Goal: Task Accomplishment & Management: Complete application form

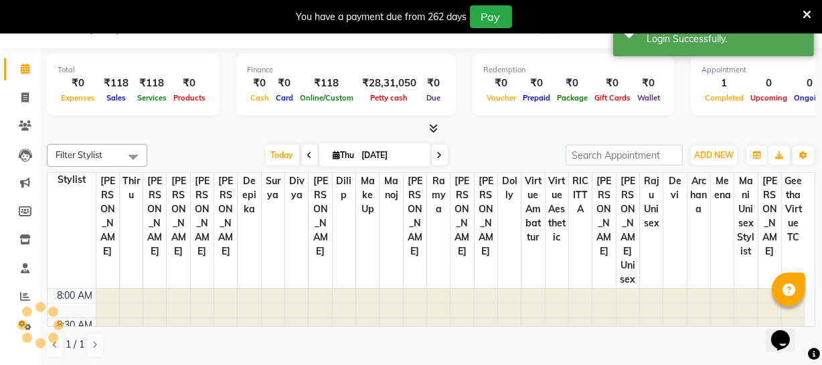
scroll to position [33, 0]
click at [24, 96] on icon at bounding box center [24, 97] width 7 height 10
select select "service"
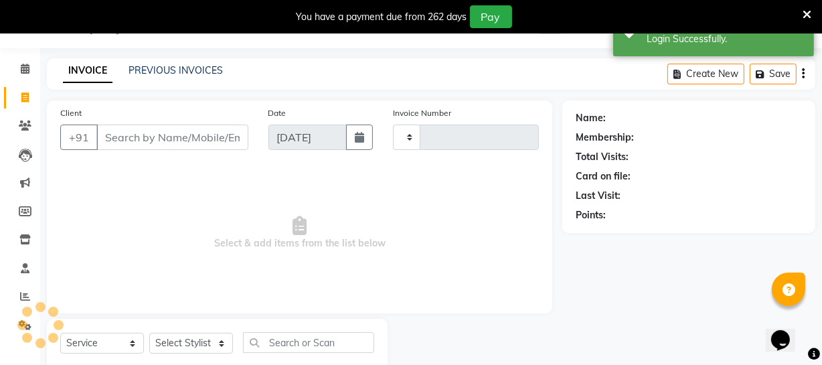
type input "3194"
select select "5237"
click at [140, 137] on input "Client" at bounding box center [172, 136] width 152 height 25
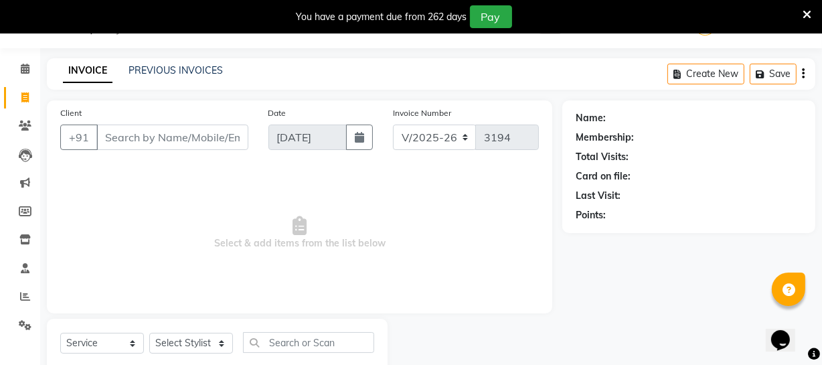
click at [142, 136] on input "Client" at bounding box center [172, 136] width 152 height 25
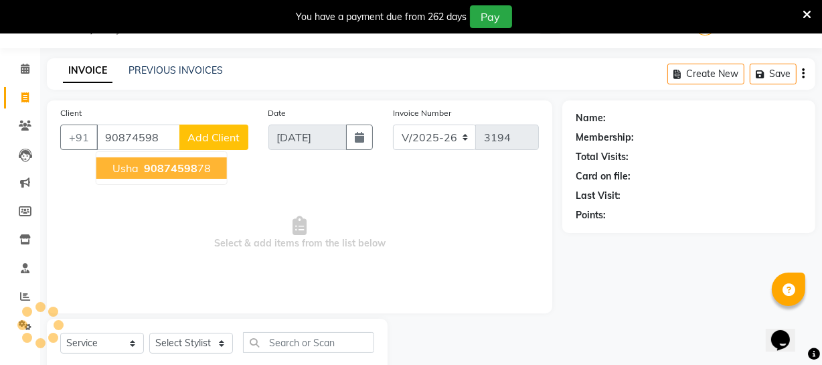
click at [144, 170] on span "90874598" at bounding box center [171, 167] width 54 height 13
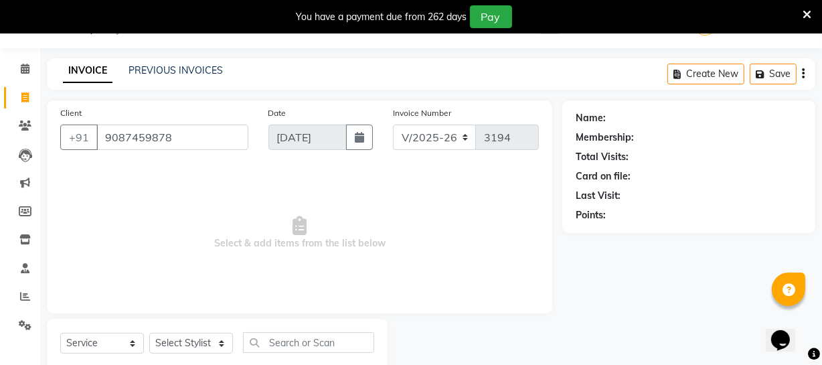
type input "9087459878"
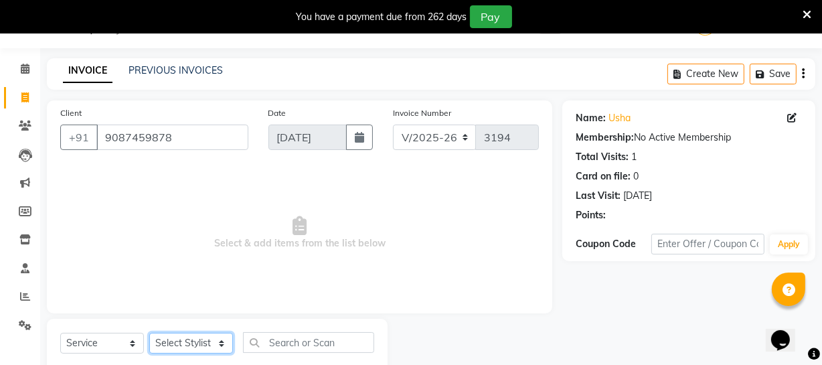
click at [179, 348] on select "Select Stylist [PERSON_NAME] [PERSON_NAME] [PERSON_NAME] [PERSON_NAME] [PERSON_…" at bounding box center [191, 342] width 84 height 21
select select "50476"
click at [149, 332] on select "Select Stylist [PERSON_NAME] [PERSON_NAME] [PERSON_NAME] [PERSON_NAME] [PERSON_…" at bounding box center [191, 342] width 84 height 21
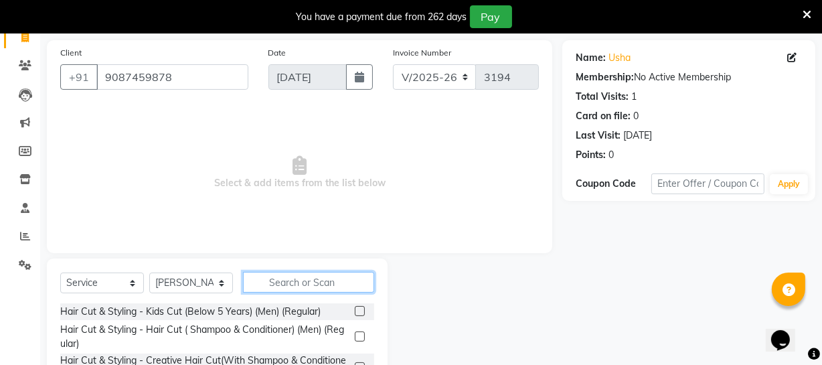
click at [304, 281] on input "text" at bounding box center [308, 282] width 131 height 21
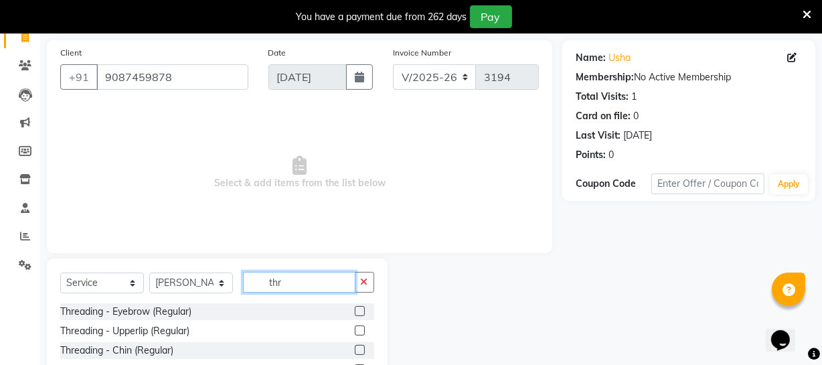
type input "thr"
click at [355, 311] on label at bounding box center [360, 311] width 10 height 10
click at [355, 311] on input "checkbox" at bounding box center [359, 311] width 9 height 9
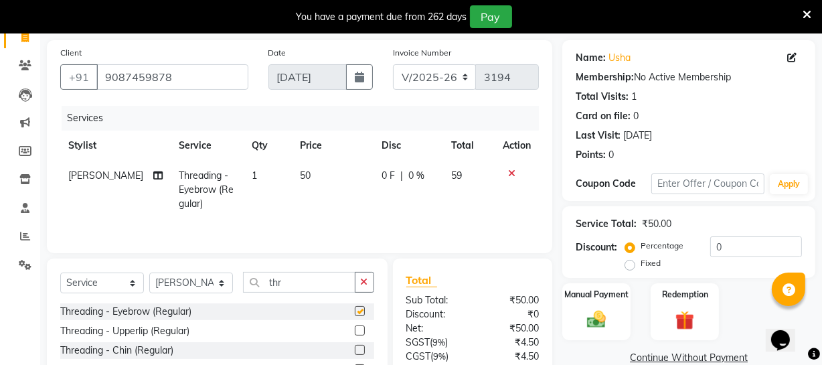
checkbox input "false"
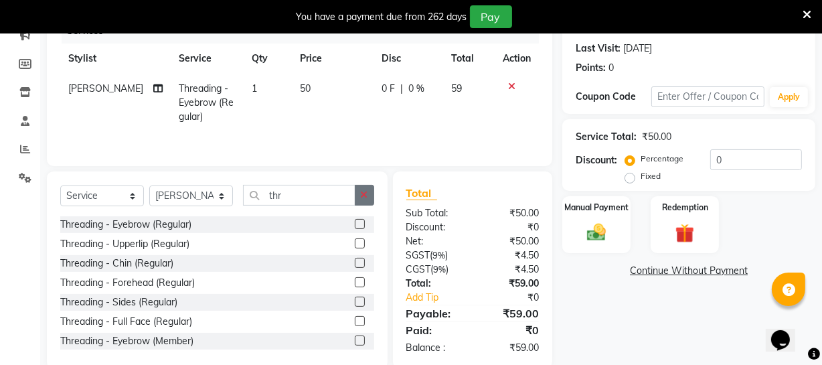
scroll to position [205, 0]
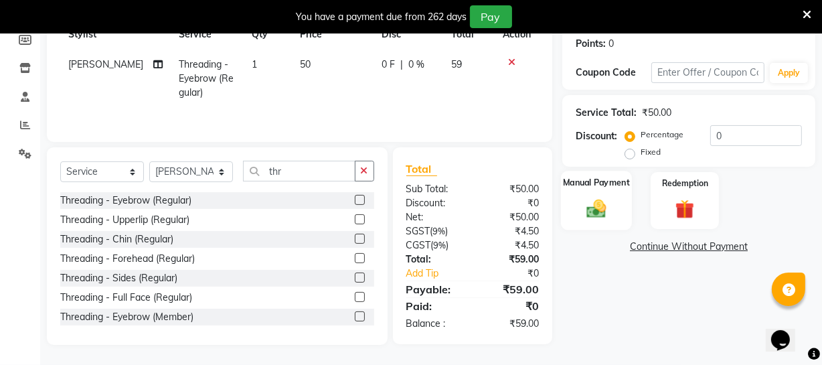
click at [591, 197] on img at bounding box center [596, 208] width 32 height 23
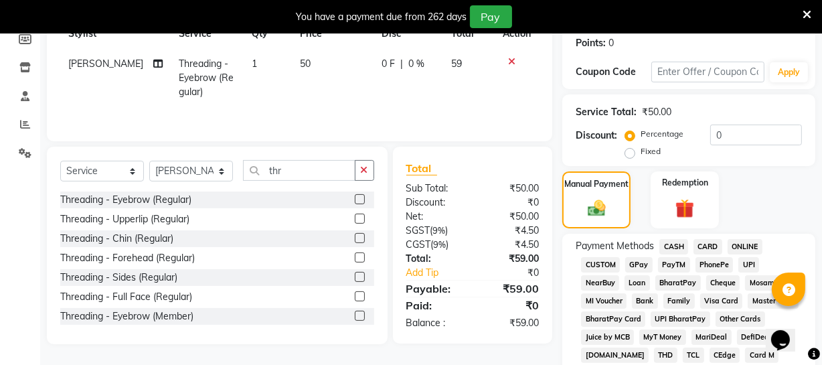
click at [668, 244] on span "CASH" at bounding box center [673, 246] width 29 height 15
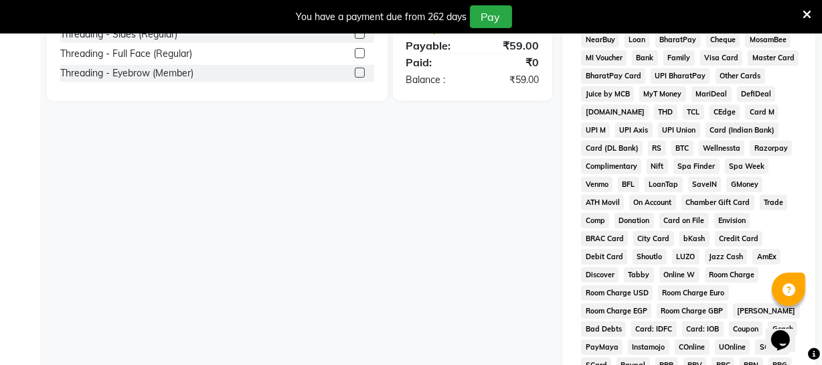
scroll to position [691, 0]
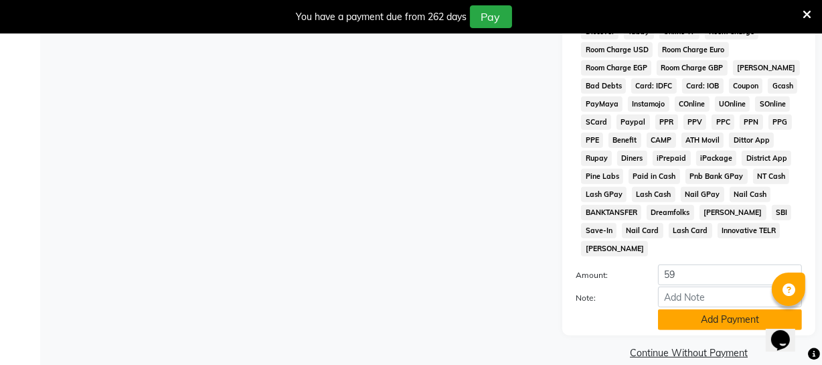
click at [682, 309] on button "Add Payment" at bounding box center [730, 319] width 144 height 21
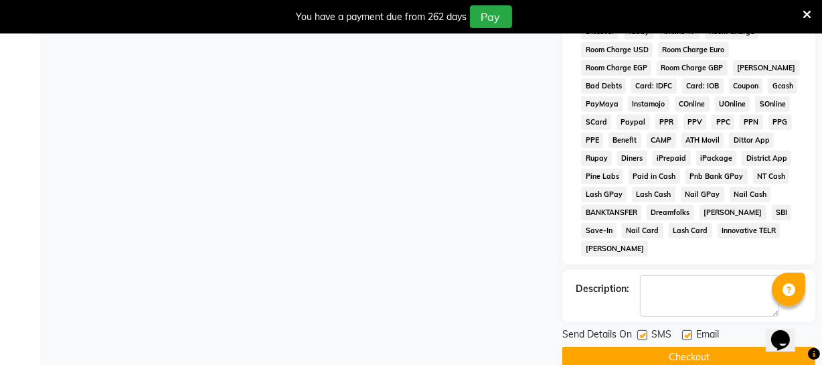
click at [690, 347] on button "Checkout" at bounding box center [688, 357] width 253 height 21
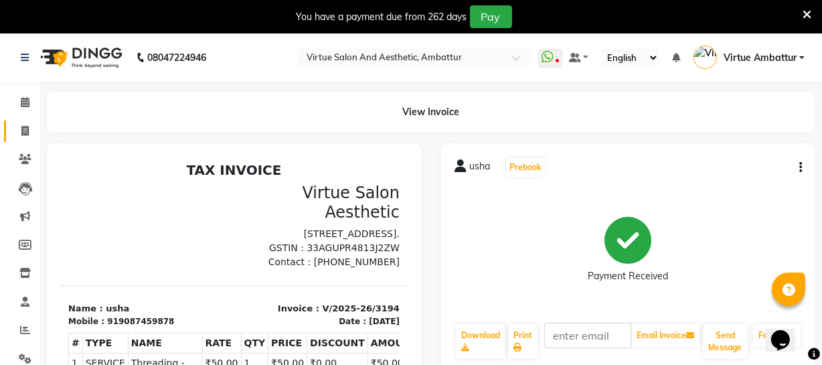
click at [24, 133] on icon at bounding box center [24, 131] width 7 height 10
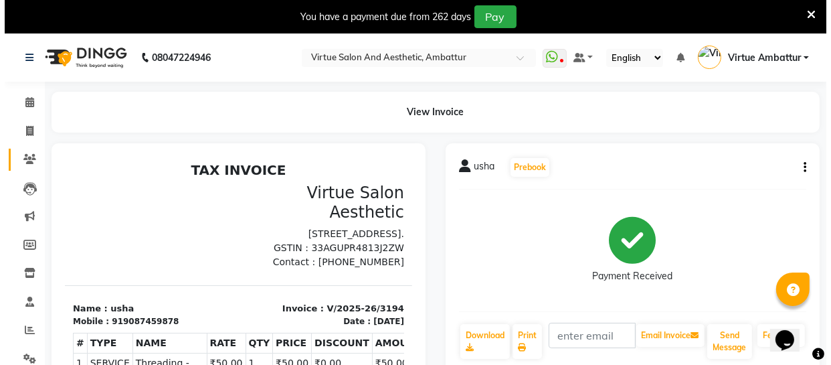
scroll to position [72, 0]
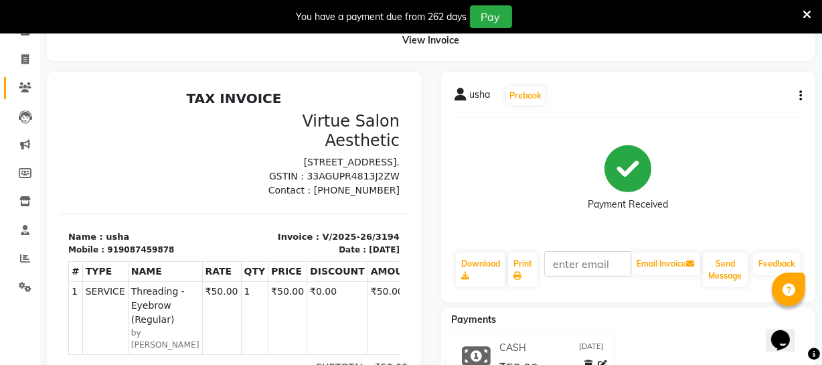
select select "5237"
select select "service"
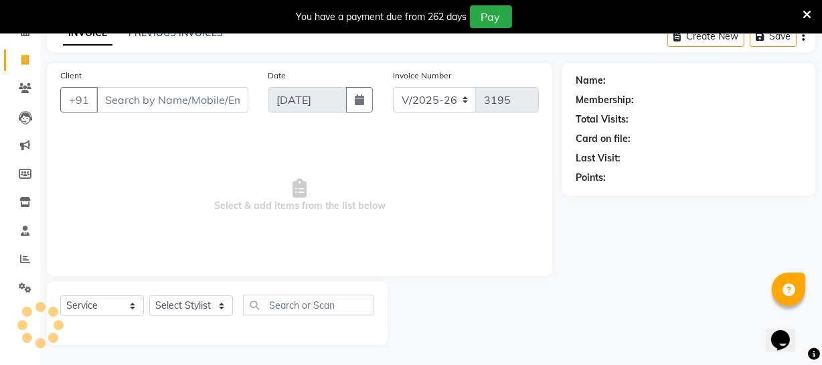
click at [157, 98] on input "Client" at bounding box center [172, 99] width 152 height 25
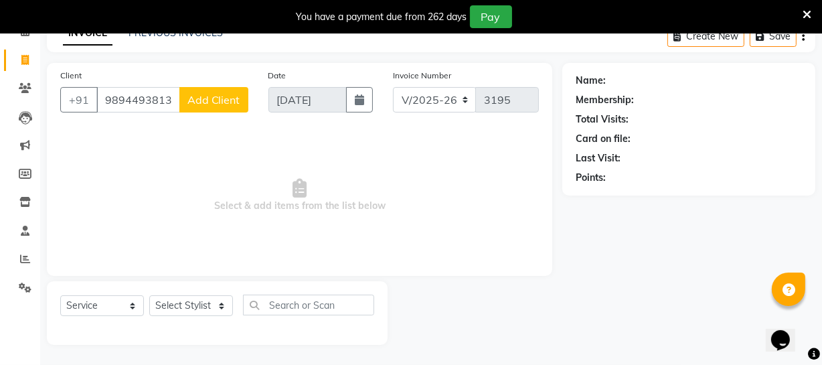
type input "9894493813"
click at [197, 96] on span "Add Client" at bounding box center [213, 99] width 53 height 13
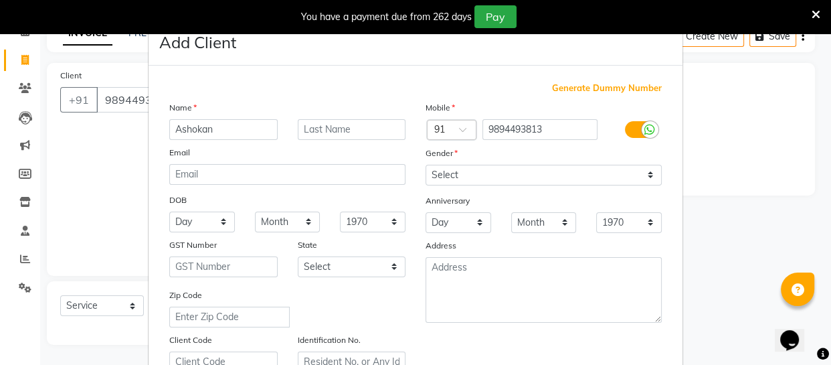
type input "Ashokan"
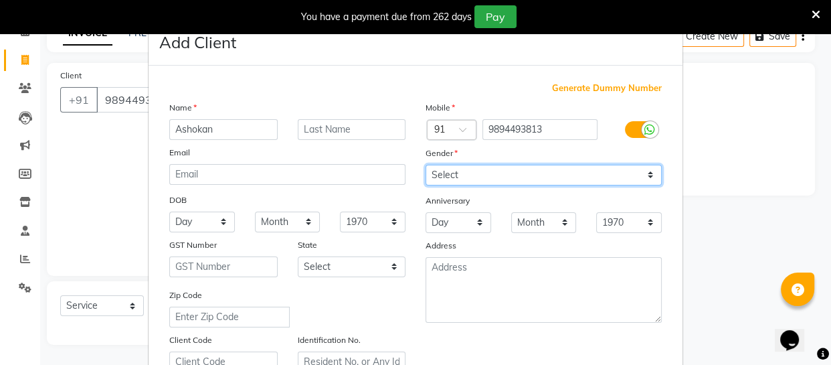
click at [529, 179] on select "Select [DEMOGRAPHIC_DATA] [DEMOGRAPHIC_DATA] Other Prefer Not To Say" at bounding box center [543, 175] width 236 height 21
select select "[DEMOGRAPHIC_DATA]"
click at [425, 165] on select "Select [DEMOGRAPHIC_DATA] [DEMOGRAPHIC_DATA] Other Prefer Not To Say" at bounding box center [543, 175] width 236 height 21
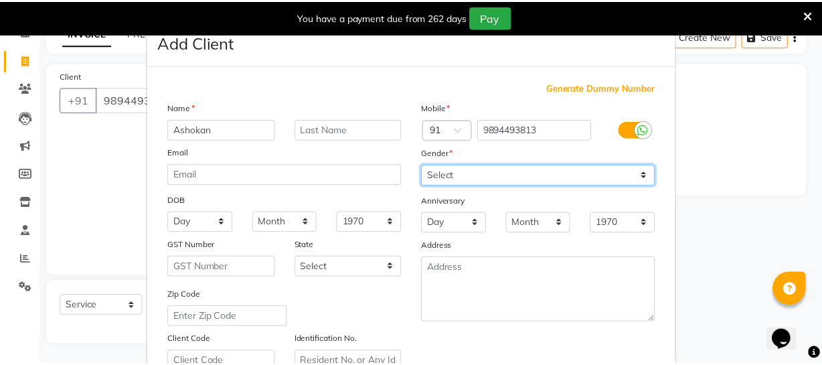
scroll to position [257, 0]
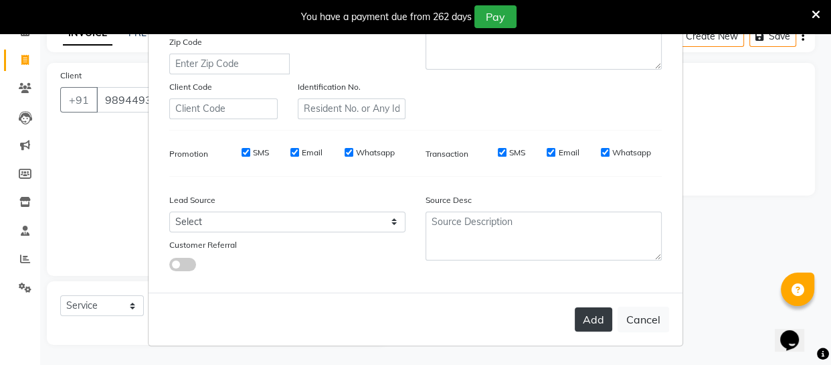
click at [586, 316] on button "Add" at bounding box center [593, 319] width 37 height 24
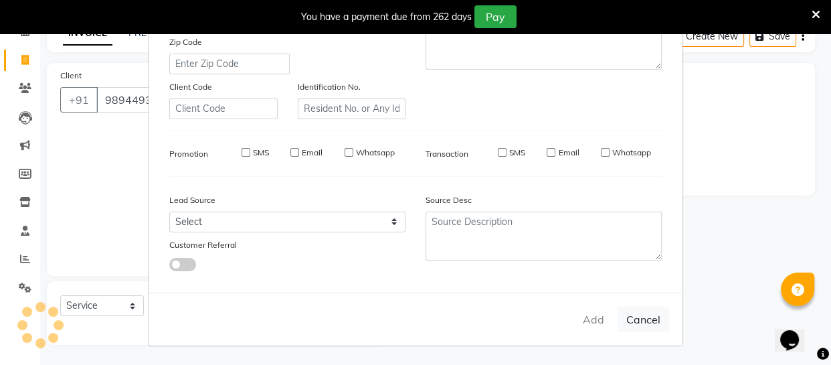
select select
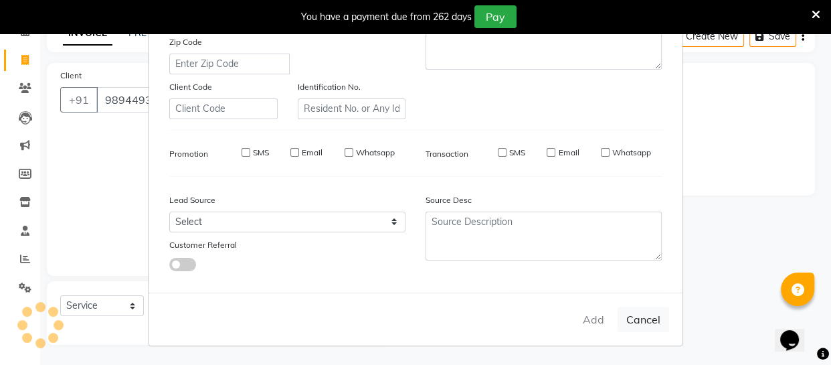
select select
checkbox input "false"
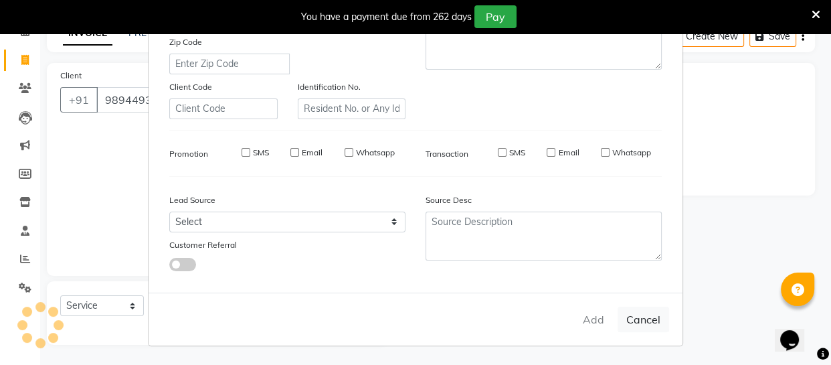
checkbox input "false"
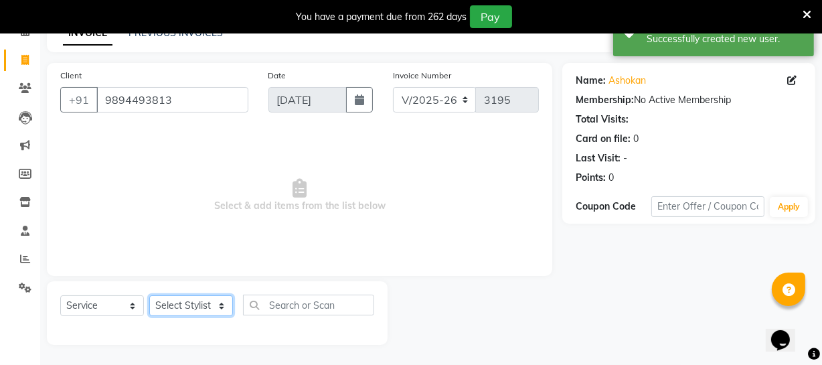
click at [197, 310] on select "Select Stylist [PERSON_NAME] [PERSON_NAME] [PERSON_NAME] [PERSON_NAME] [PERSON_…" at bounding box center [191, 305] width 84 height 21
select select "83851"
click at [149, 295] on select "Select Stylist [PERSON_NAME] [PERSON_NAME] [PERSON_NAME] [PERSON_NAME] [PERSON_…" at bounding box center [191, 305] width 84 height 21
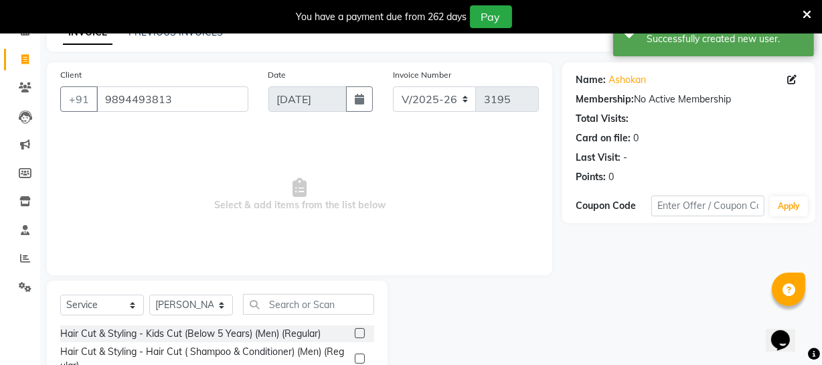
click at [355, 355] on label at bounding box center [360, 358] width 10 height 10
click at [355, 355] on input "checkbox" at bounding box center [359, 359] width 9 height 9
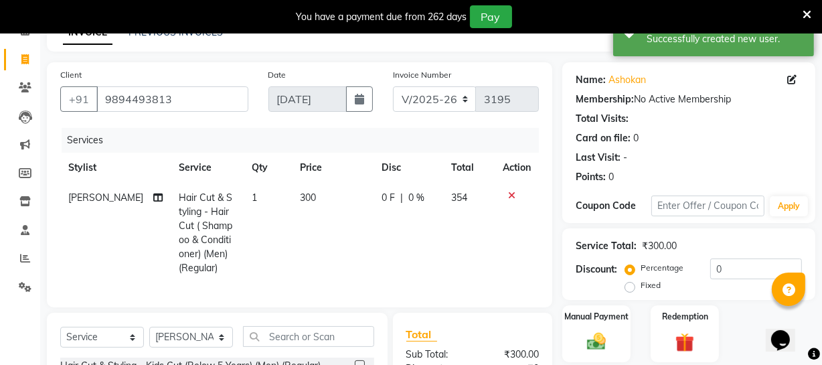
checkbox input "false"
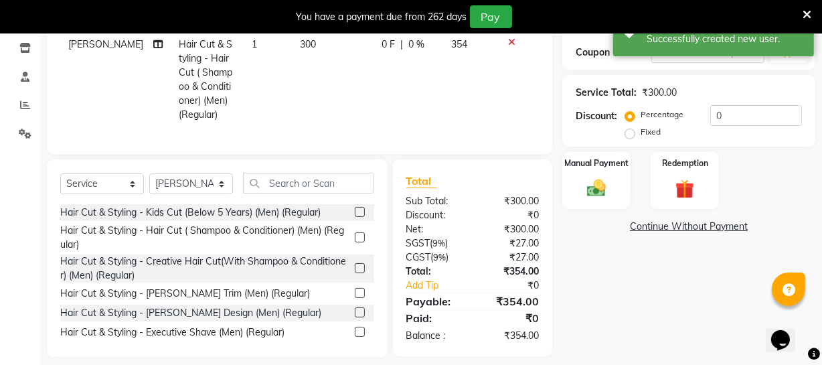
scroll to position [246, 0]
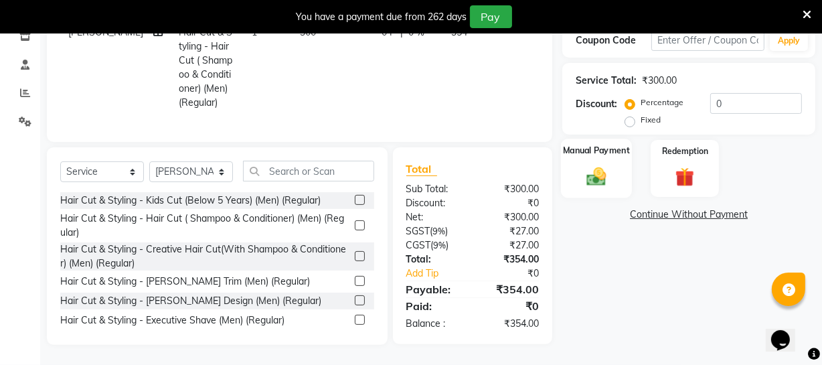
click at [603, 165] on img at bounding box center [596, 176] width 32 height 23
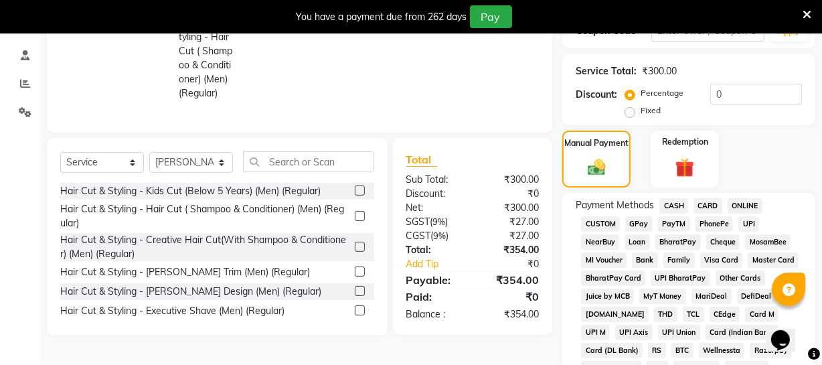
click at [668, 202] on span "CASH" at bounding box center [673, 205] width 29 height 15
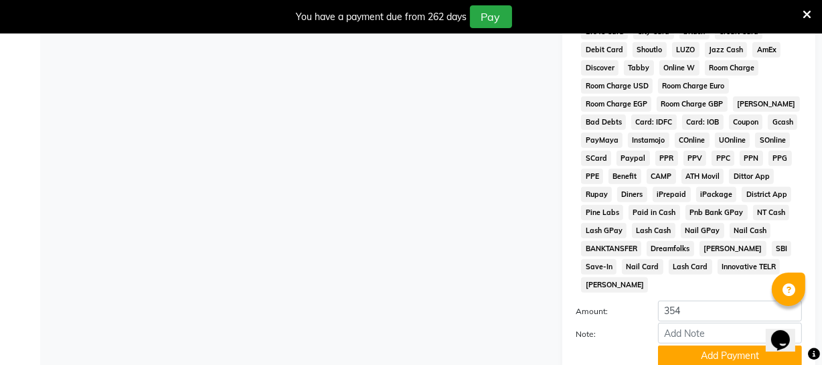
scroll to position [691, 0]
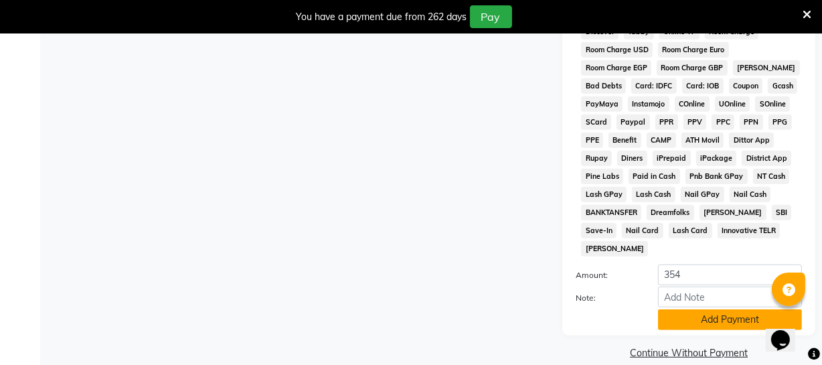
click at [686, 309] on button "Add Payment" at bounding box center [730, 319] width 144 height 21
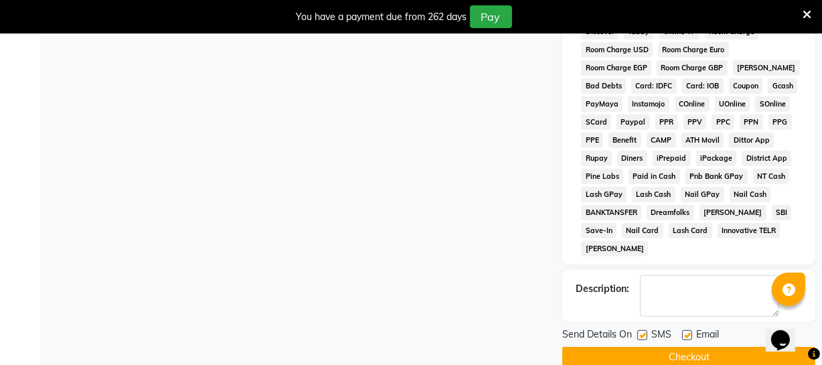
click at [676, 347] on button "Checkout" at bounding box center [688, 357] width 253 height 21
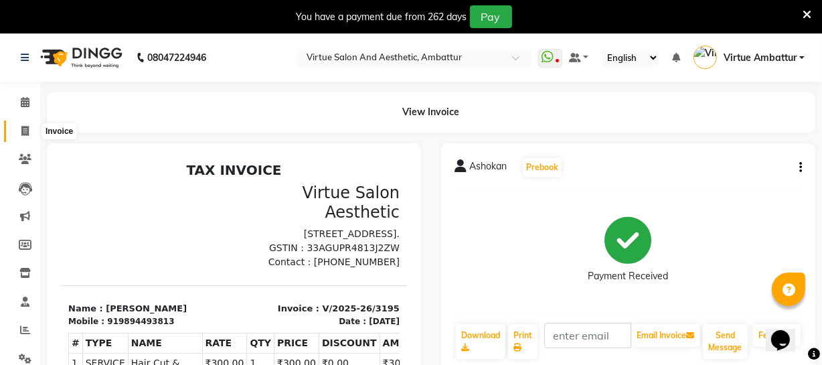
drag, startPoint x: 19, startPoint y: 127, endPoint x: 66, endPoint y: 136, distance: 47.6
click at [19, 127] on span at bounding box center [24, 131] width 23 height 15
select select "service"
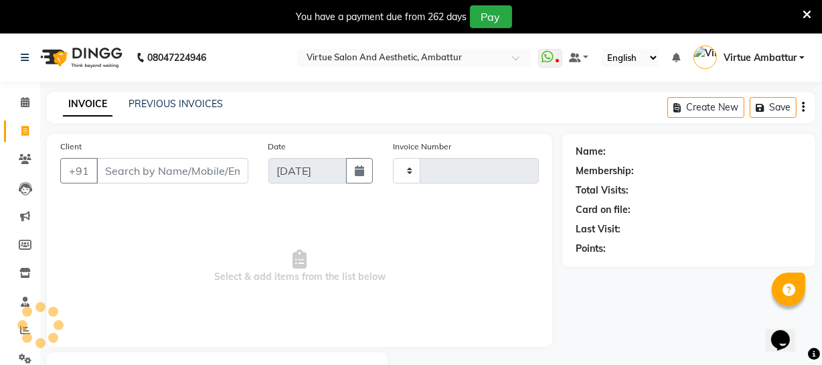
type input "3196"
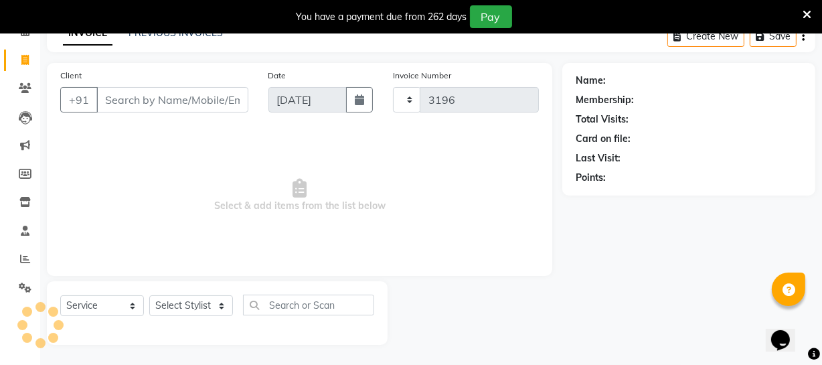
select select "5237"
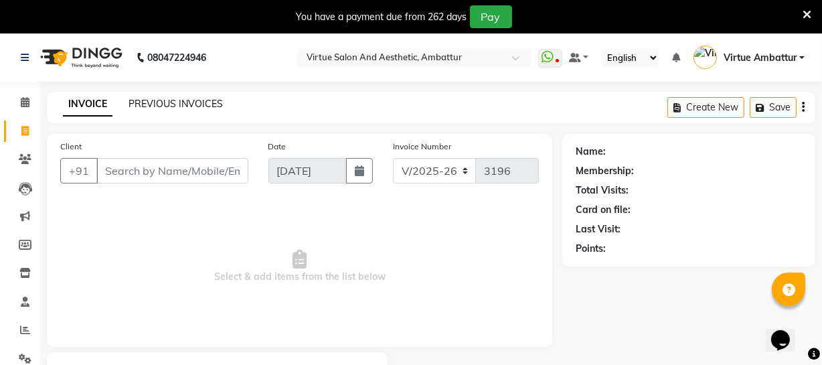
click at [183, 100] on link "PREVIOUS INVOICES" at bounding box center [175, 104] width 94 height 12
